Goal: Information Seeking & Learning: Learn about a topic

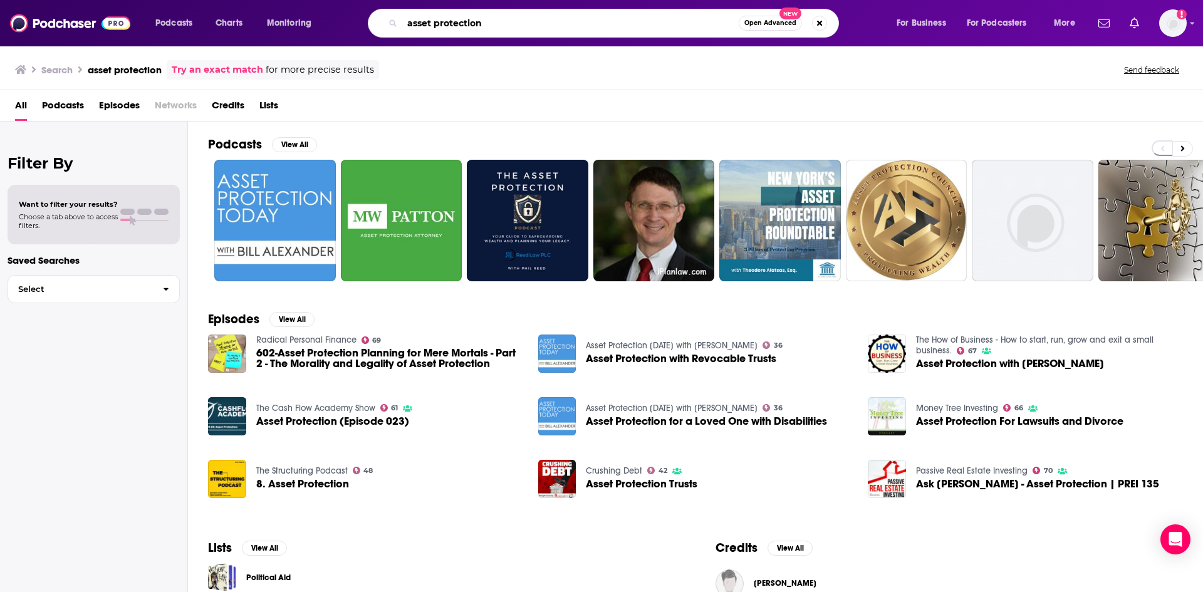
drag, startPoint x: 441, startPoint y: 41, endPoint x: 246, endPoint y: 53, distance: 195.3
click at [246, 53] on div "Podcasts Charts Monitoring asset protection Open Advanced New For Business For …" at bounding box center [601, 296] width 1203 height 592
type input "story samurai"
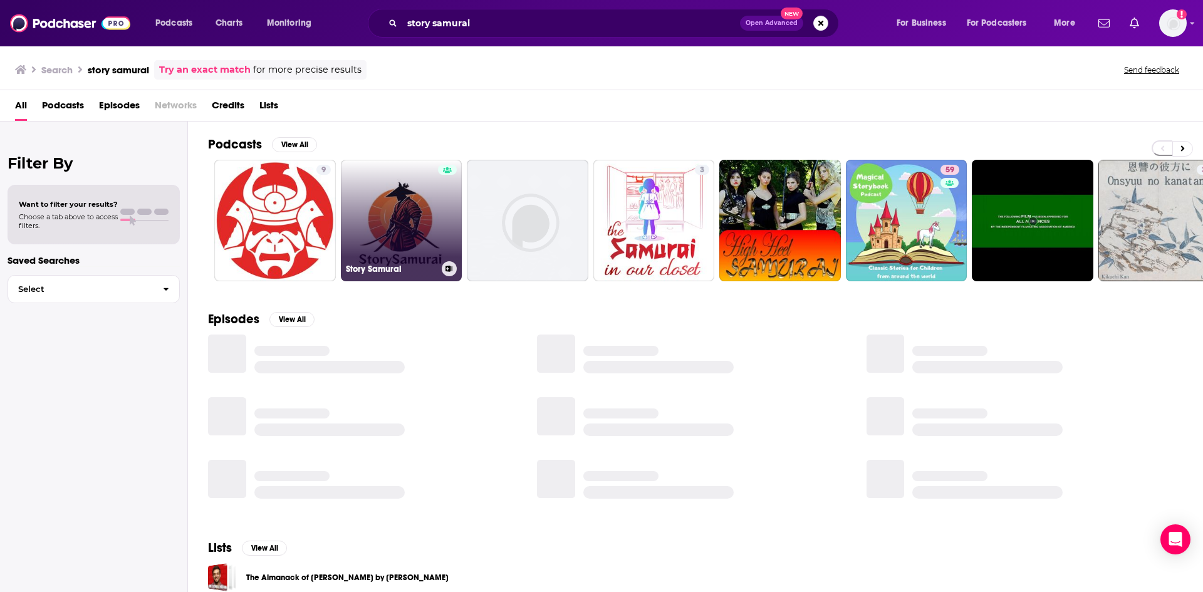
click at [404, 229] on link "Story Samurai" at bounding box center [402, 221] width 122 height 122
